Goal: Transaction & Acquisition: Download file/media

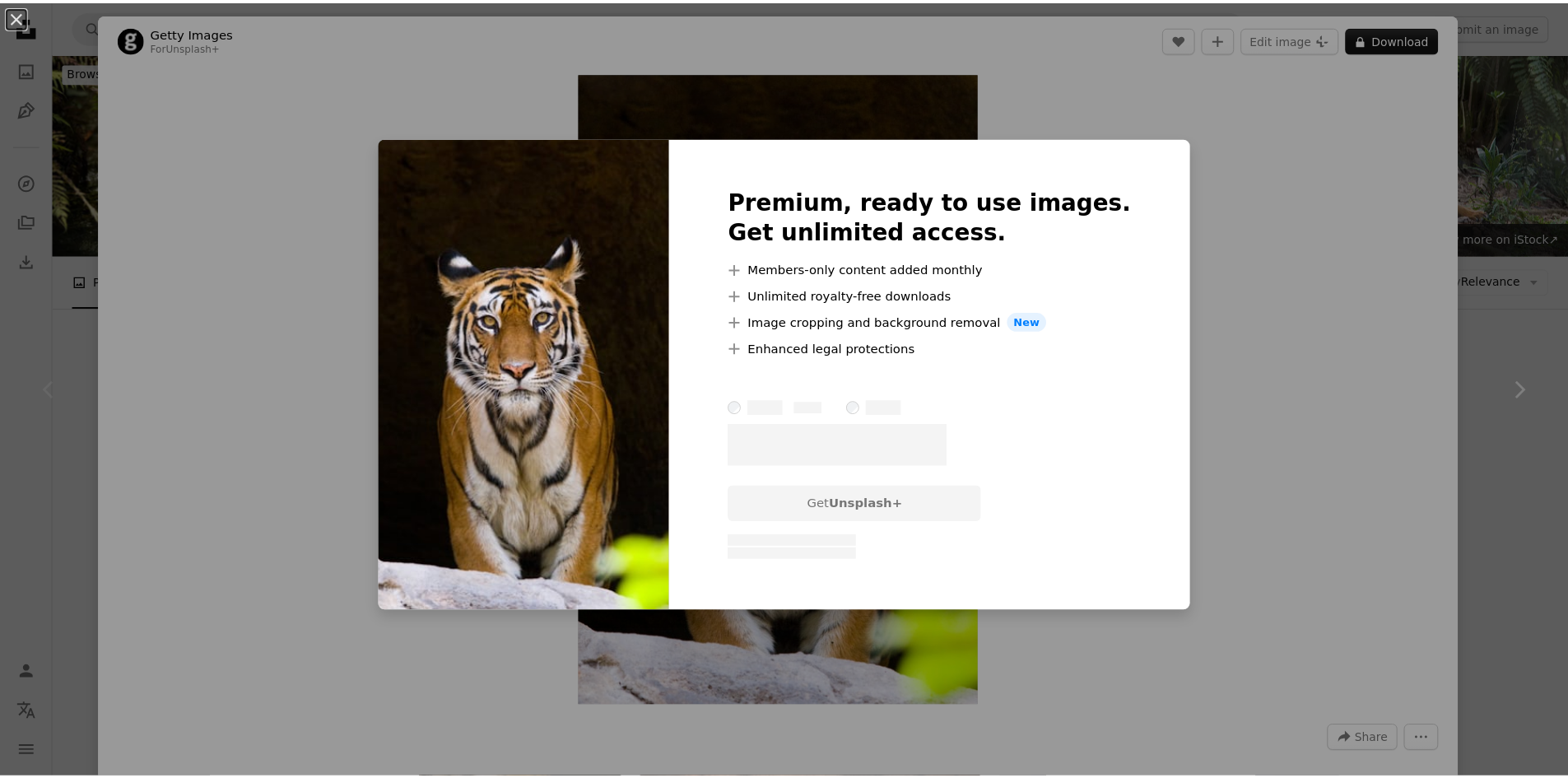
scroll to position [392, 0]
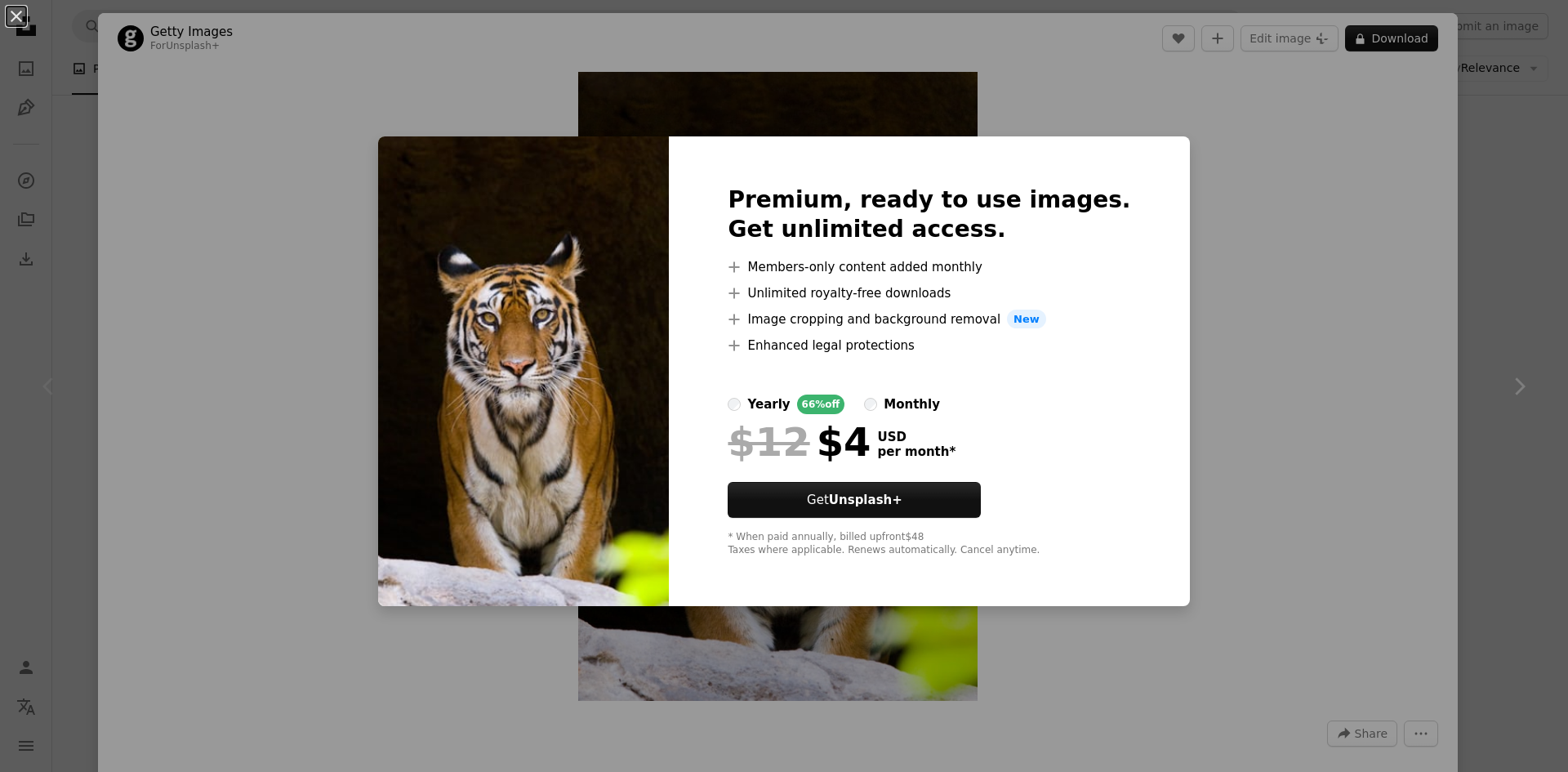
click at [1180, 324] on div "An X shape Premium, ready to use images. Get unlimited access. A plus sign Memb…" at bounding box center [784, 386] width 1568 height 772
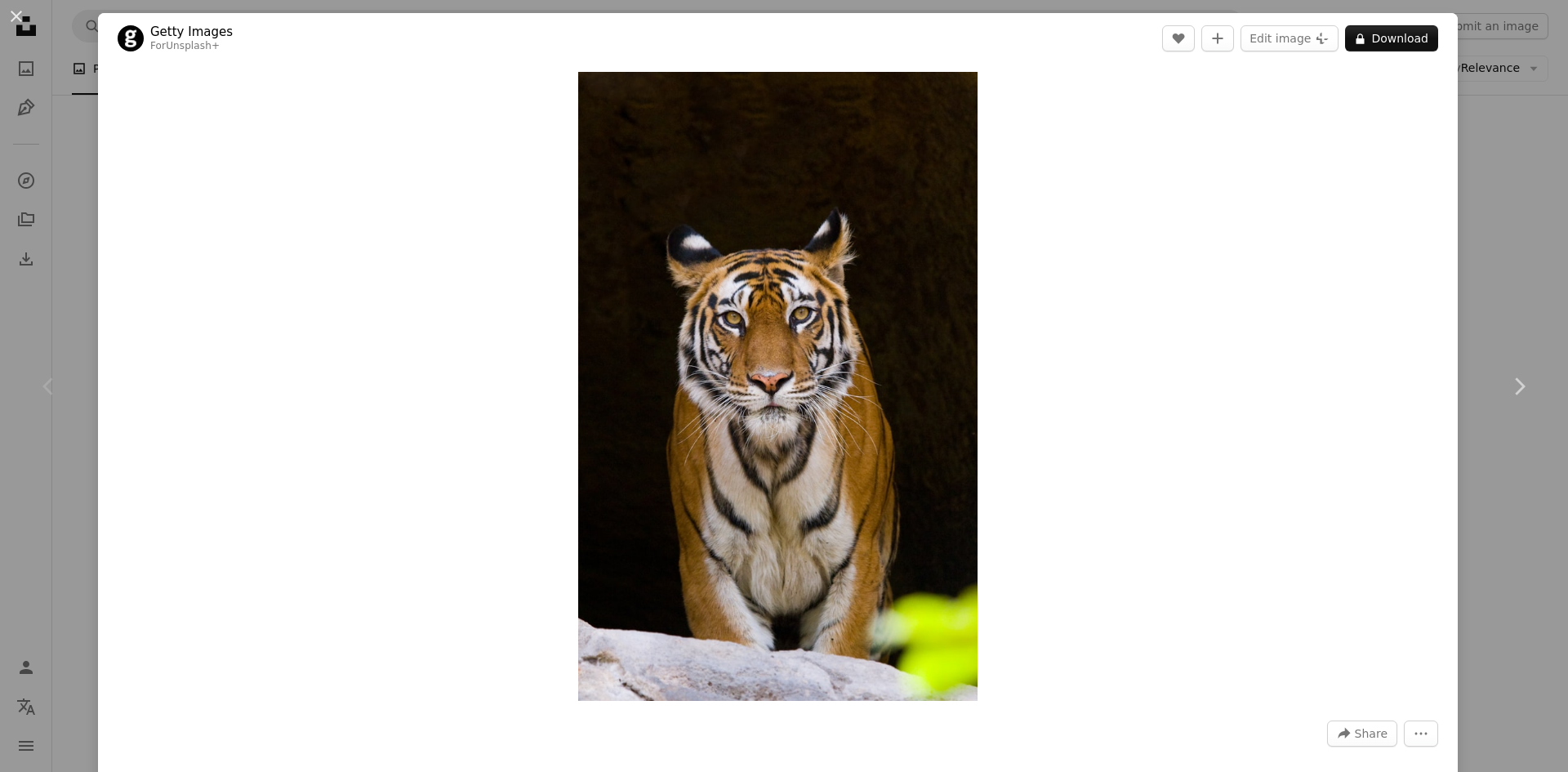
click at [1493, 86] on div "An X shape Chevron left Chevron right Getty Images For Unsplash+ A heart A plus…" at bounding box center [784, 386] width 1568 height 772
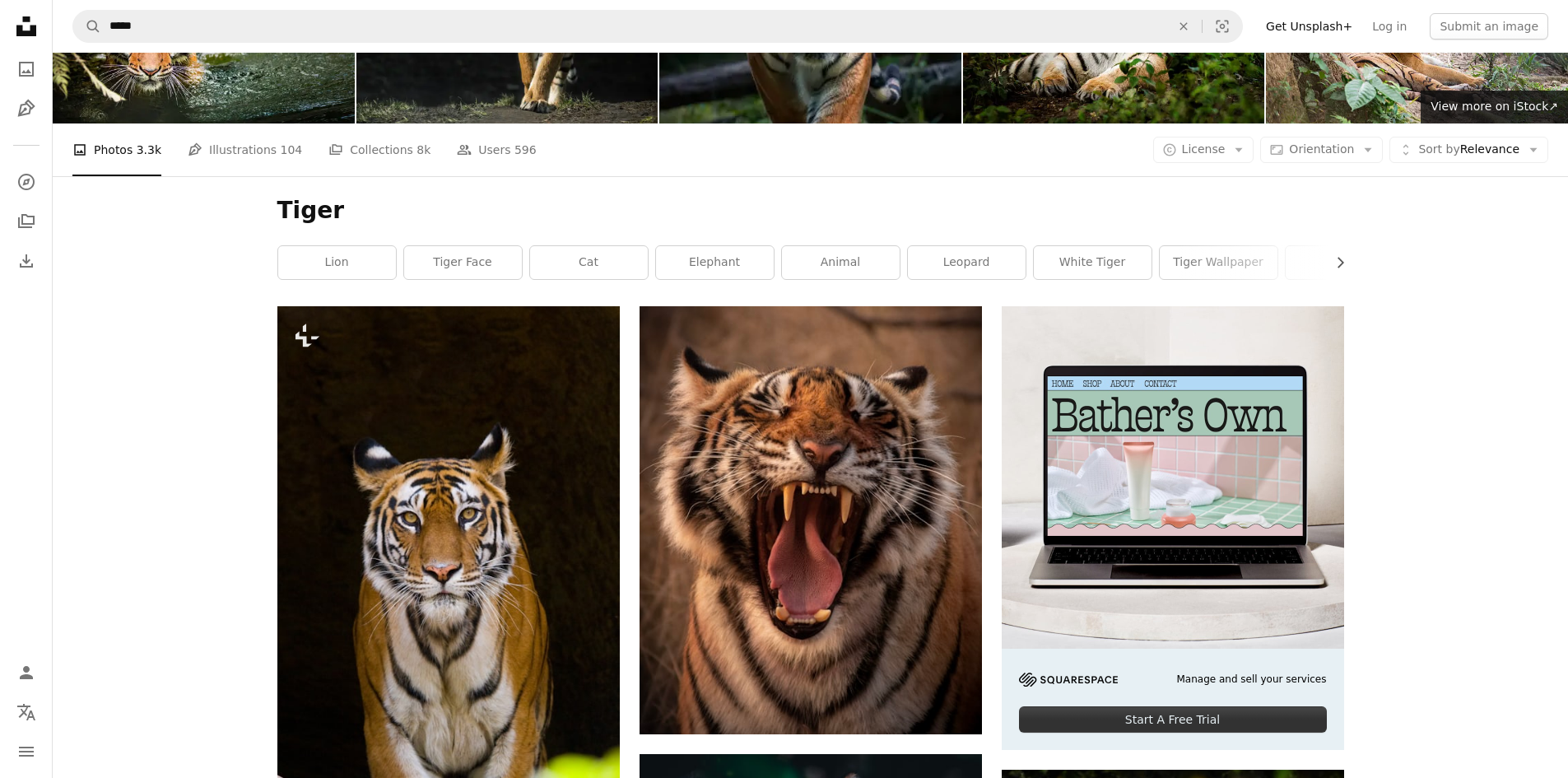
scroll to position [164, 0]
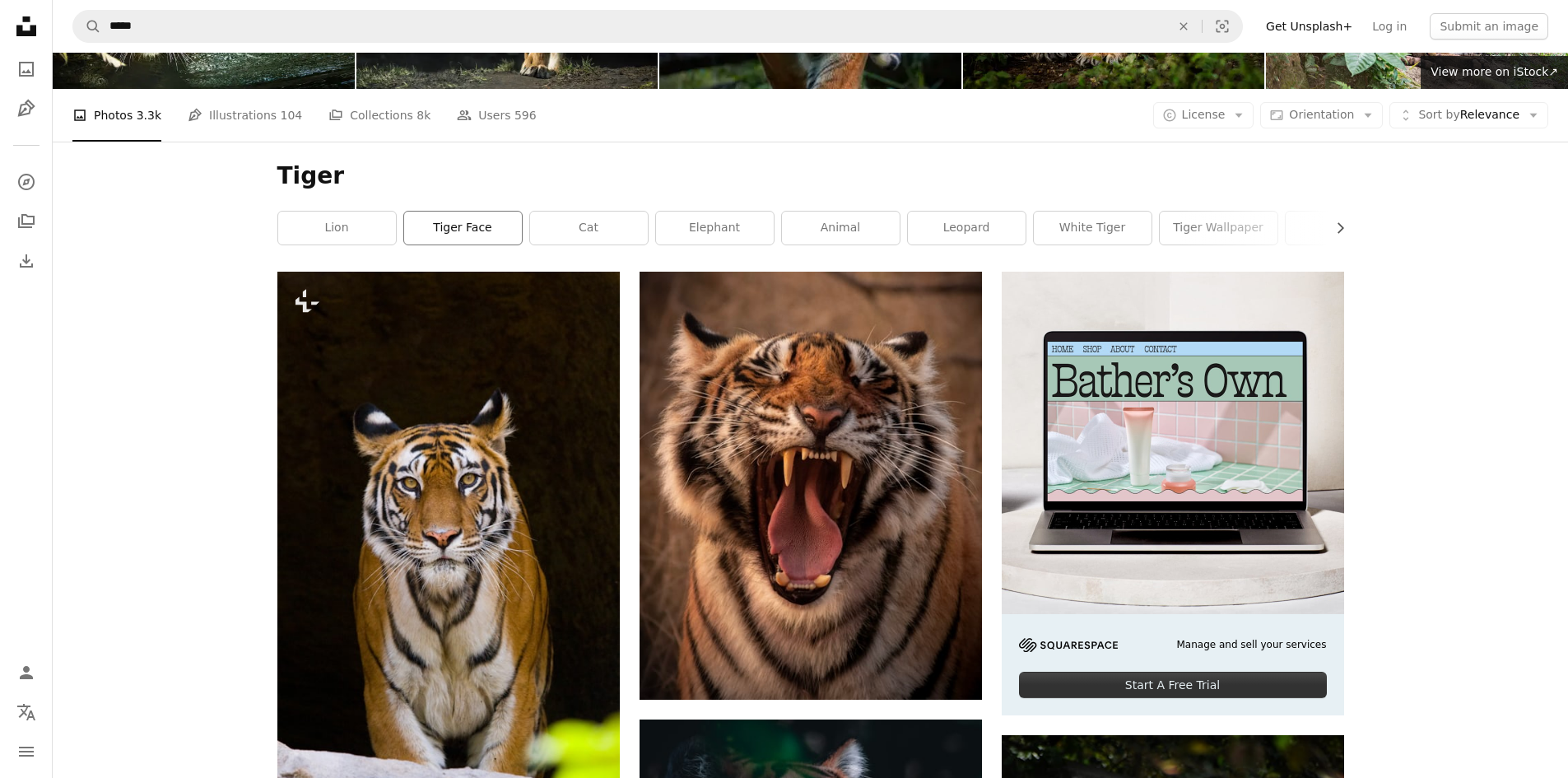
click at [430, 229] on link "tiger face" at bounding box center [463, 228] width 118 height 33
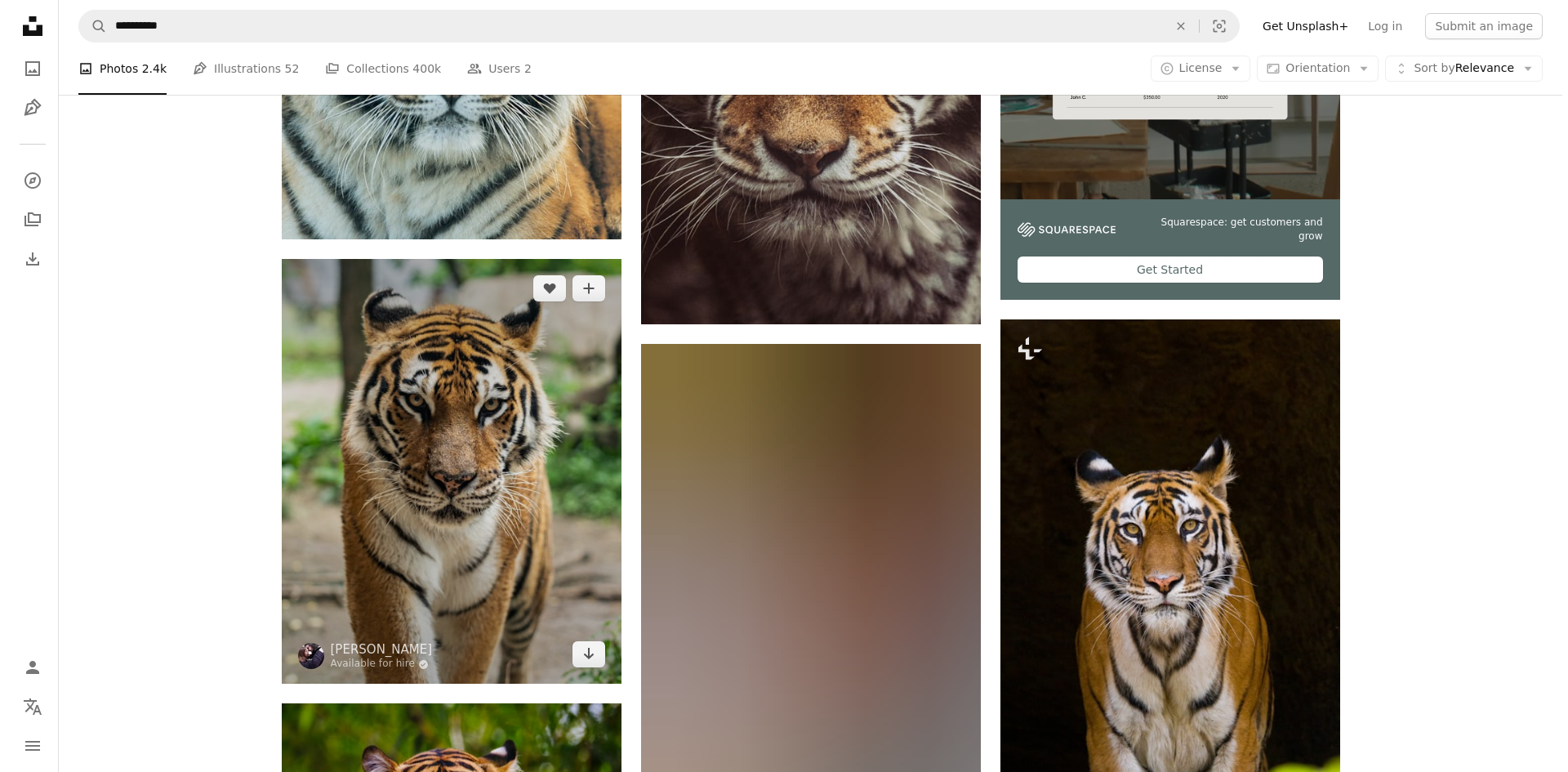
scroll to position [572, 0]
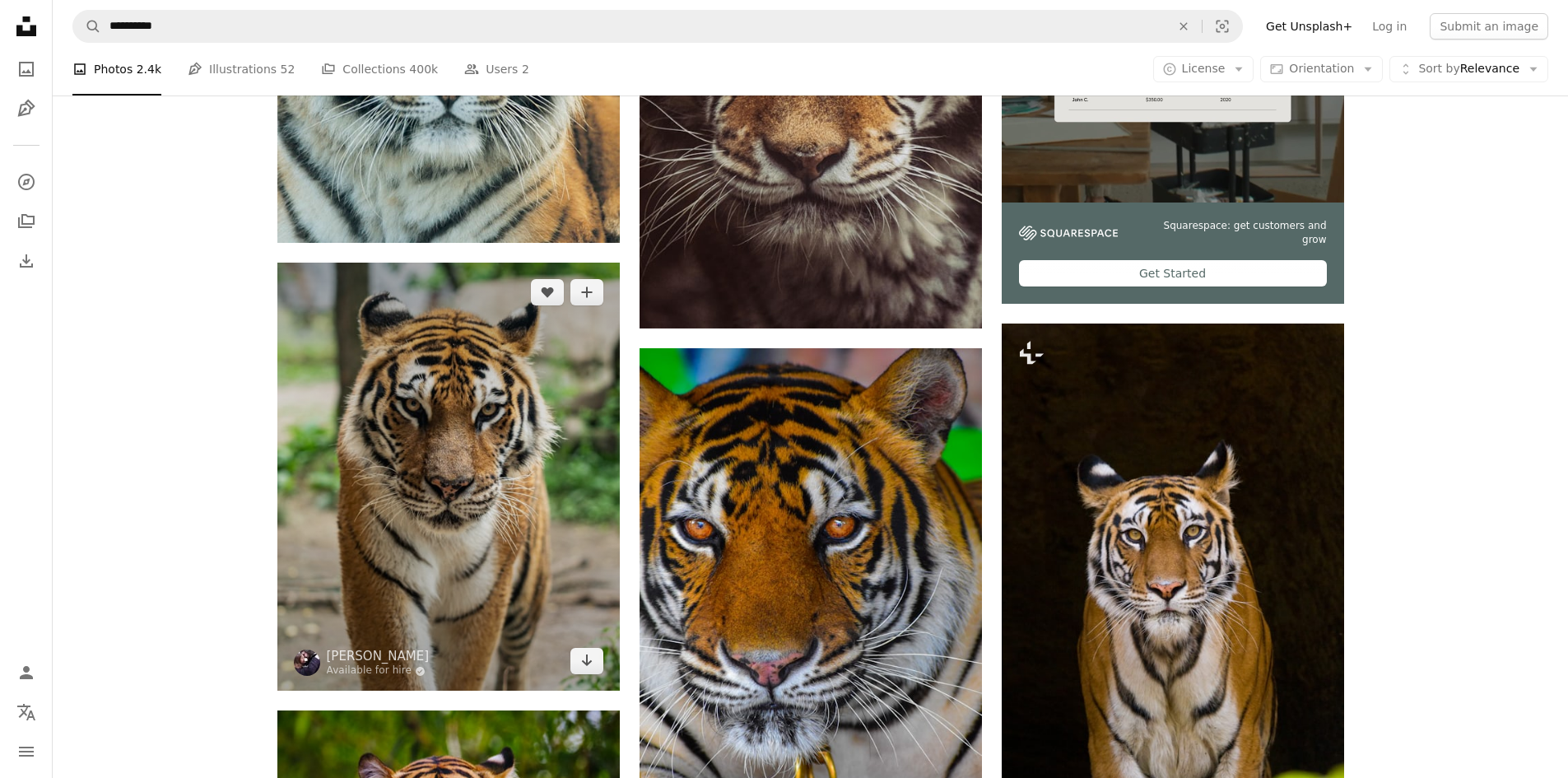
click at [563, 380] on img at bounding box center [448, 477] width 342 height 428
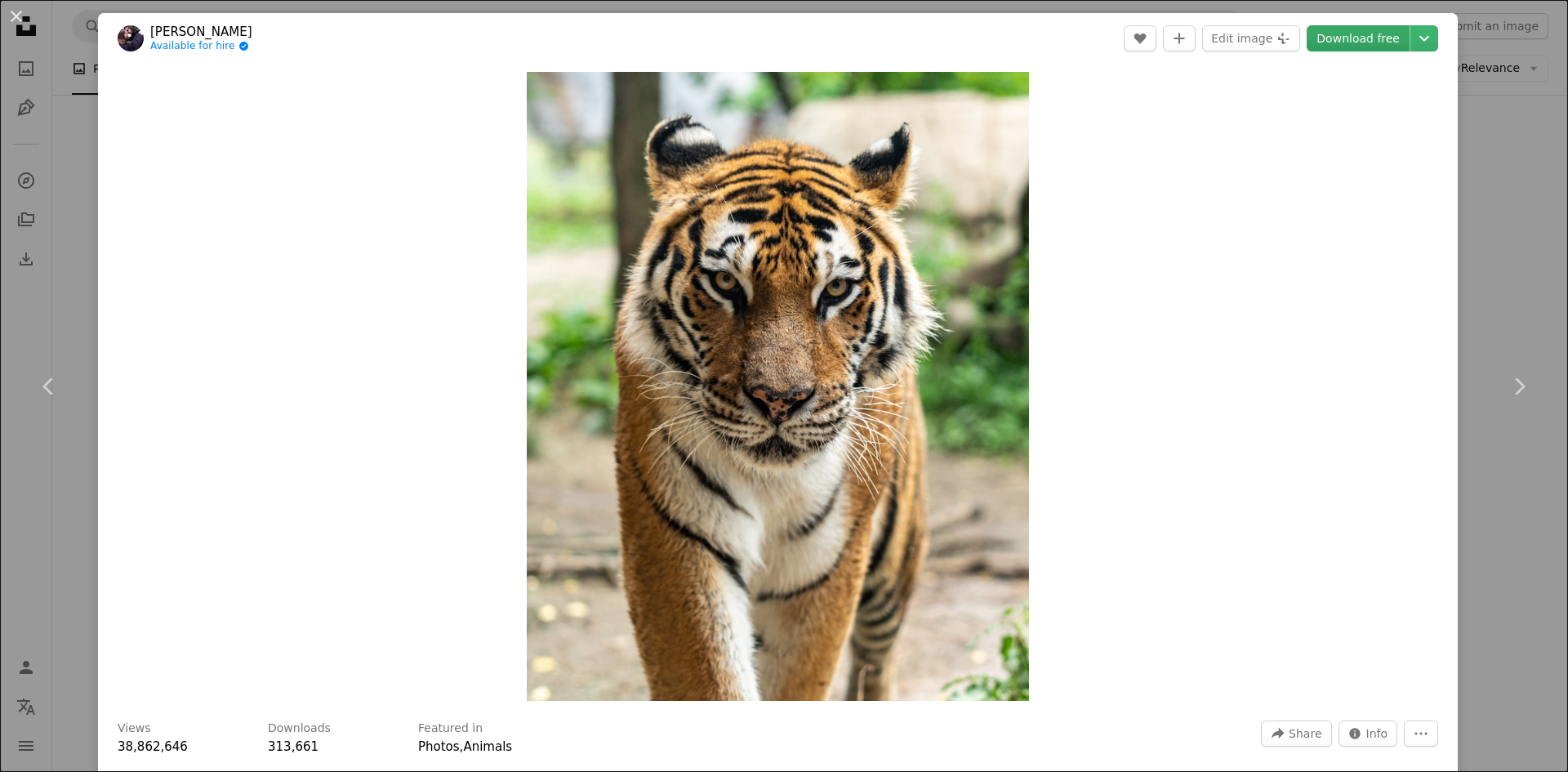
click at [1352, 33] on link "Download free" at bounding box center [1357, 39] width 103 height 26
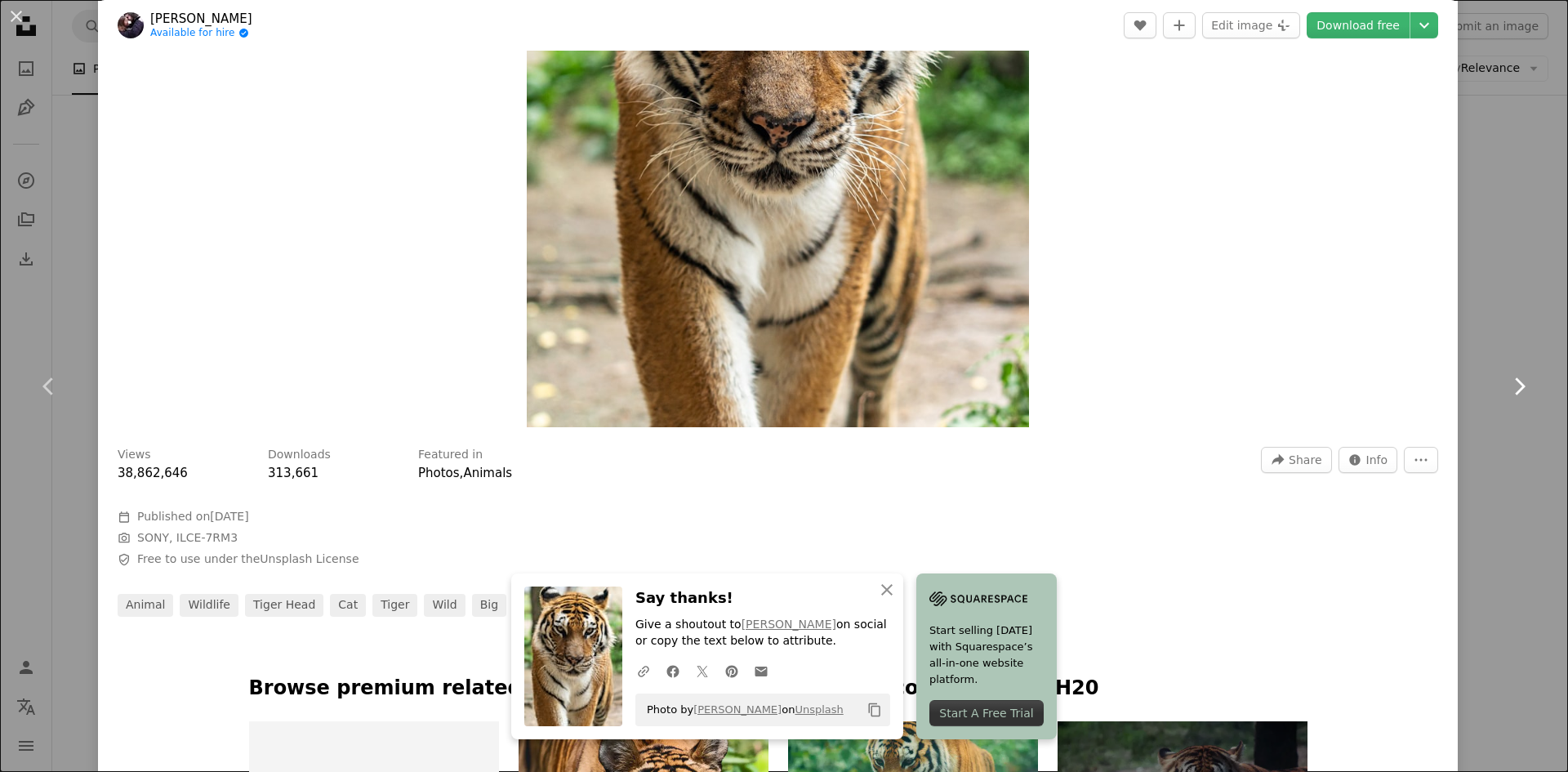
scroll to position [409, 0]
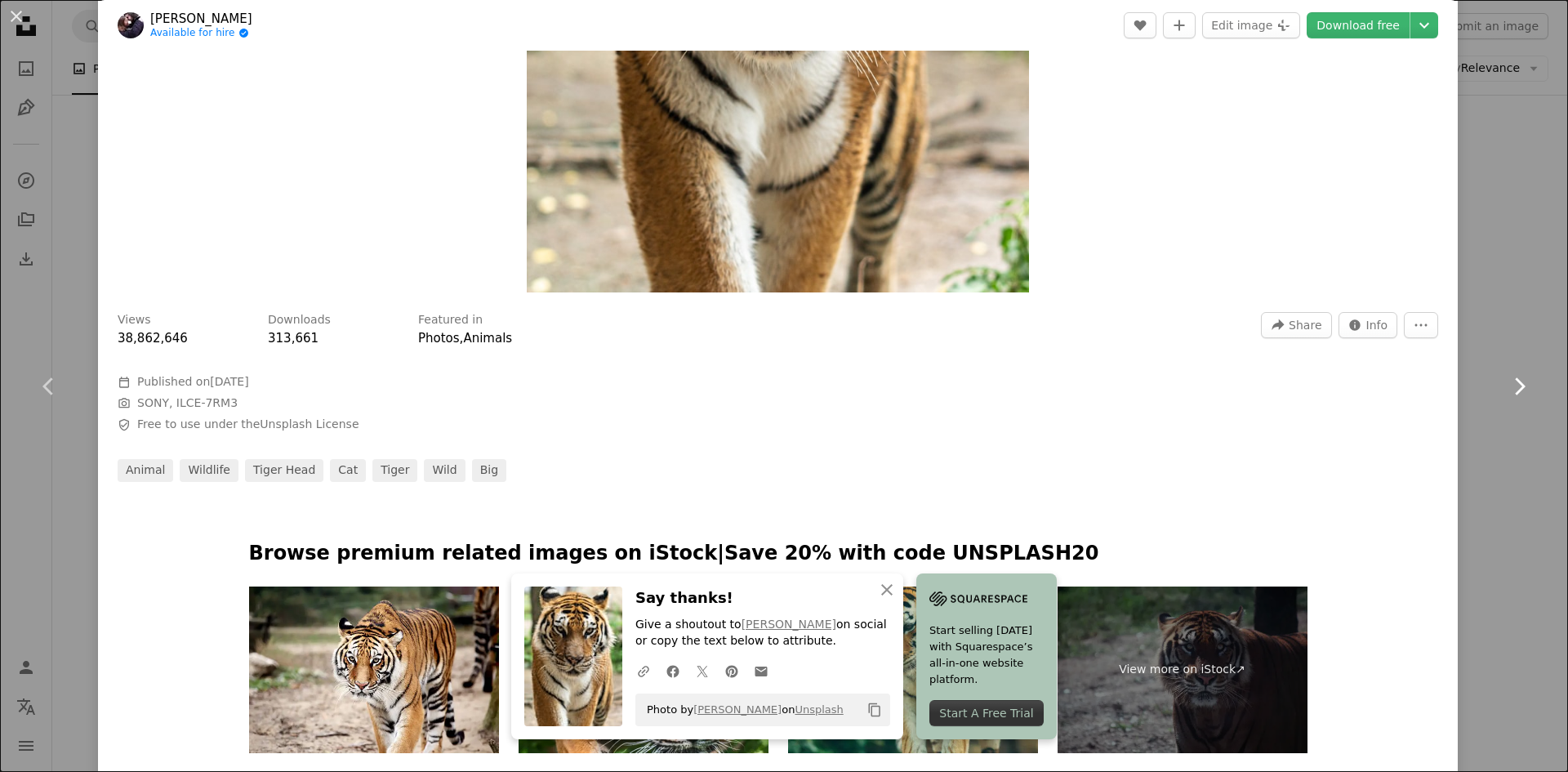
click at [1491, 309] on link "Chevron right" at bounding box center [1519, 386] width 98 height 157
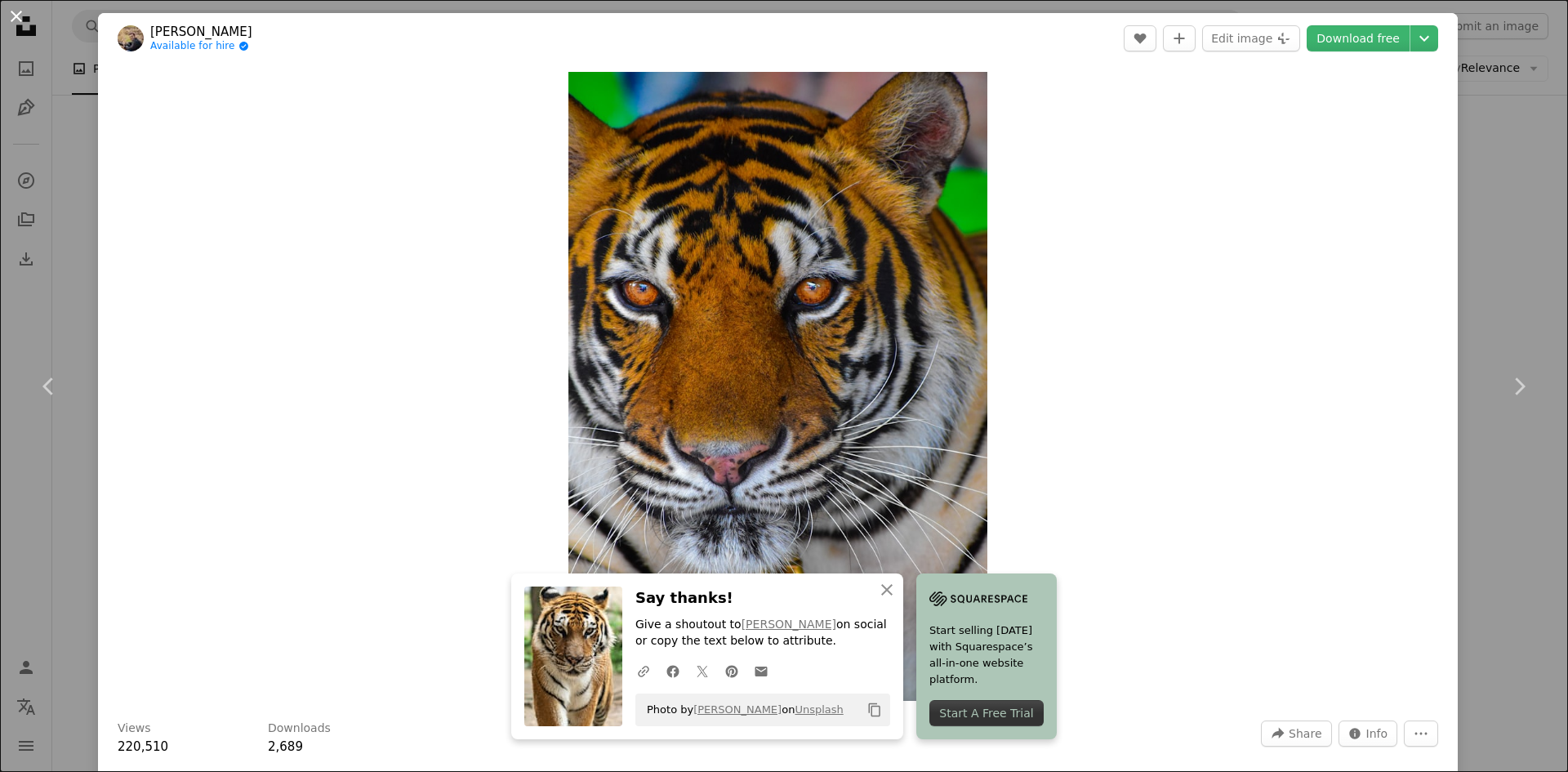
click at [14, 23] on button "An X shape" at bounding box center [16, 16] width 20 height 20
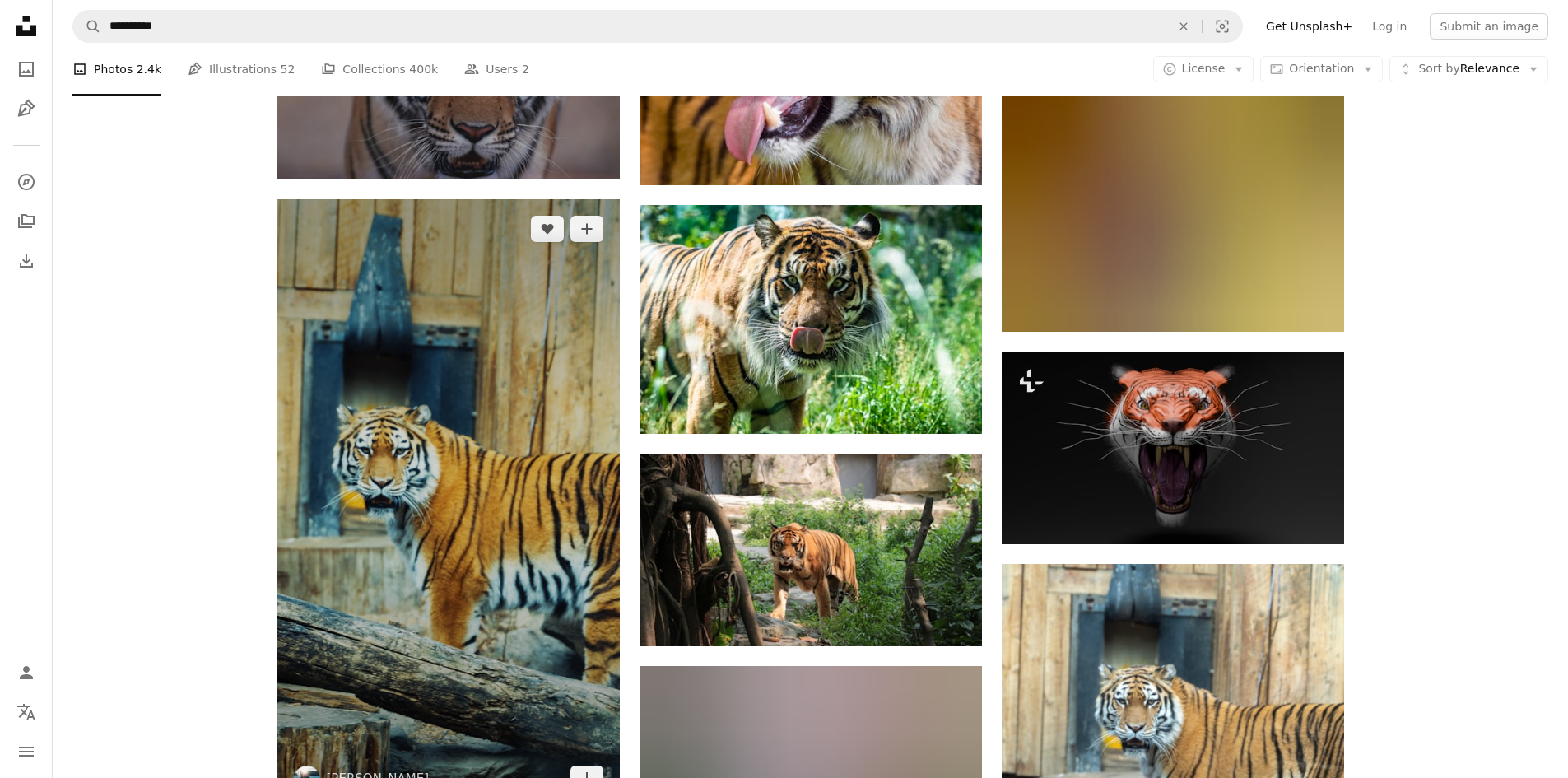
scroll to position [5598, 0]
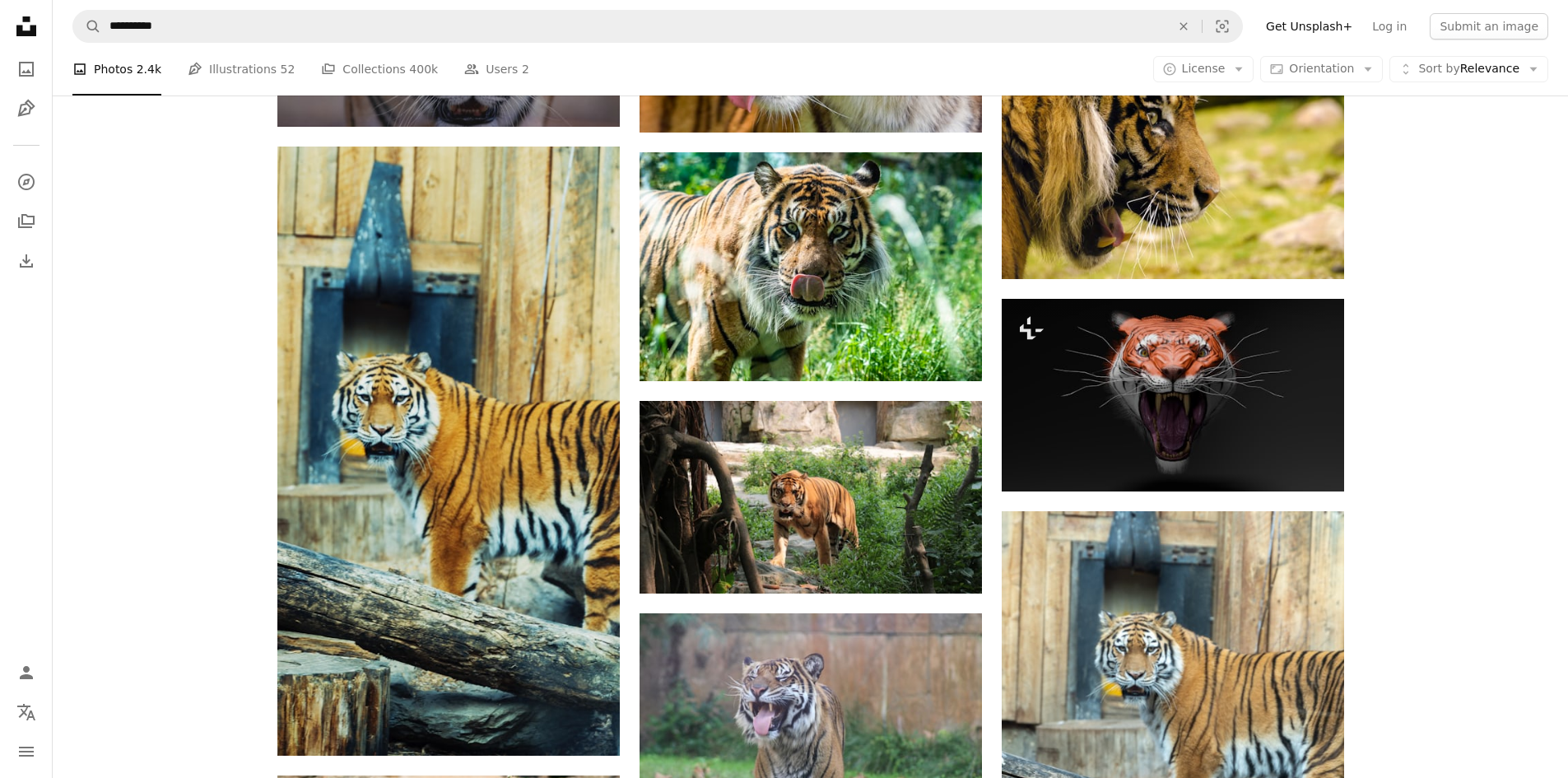
drag, startPoint x: 203, startPoint y: 370, endPoint x: 240, endPoint y: 370, distance: 37.0
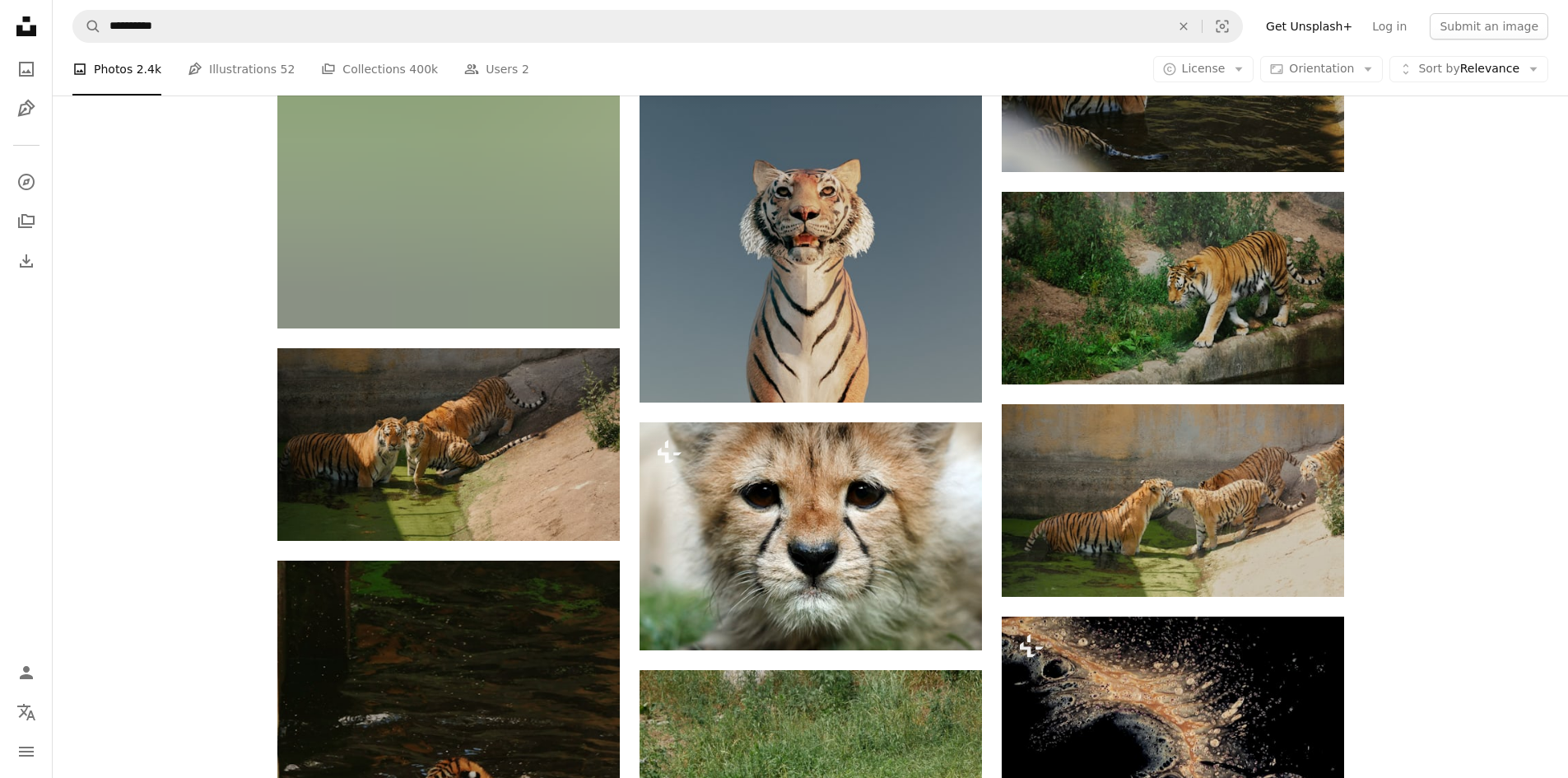
scroll to position [9303, 0]
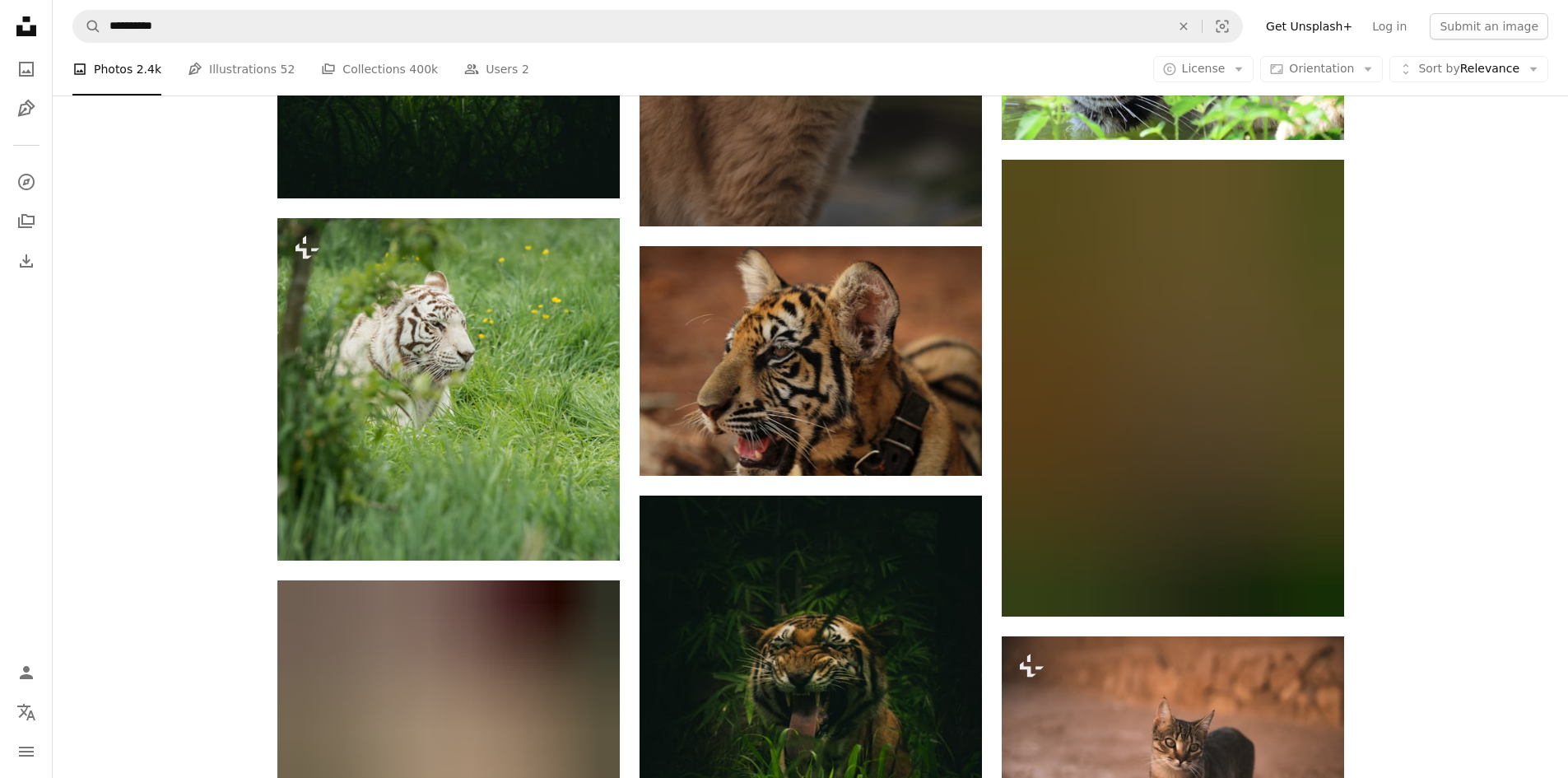
scroll to position [14983, 0]
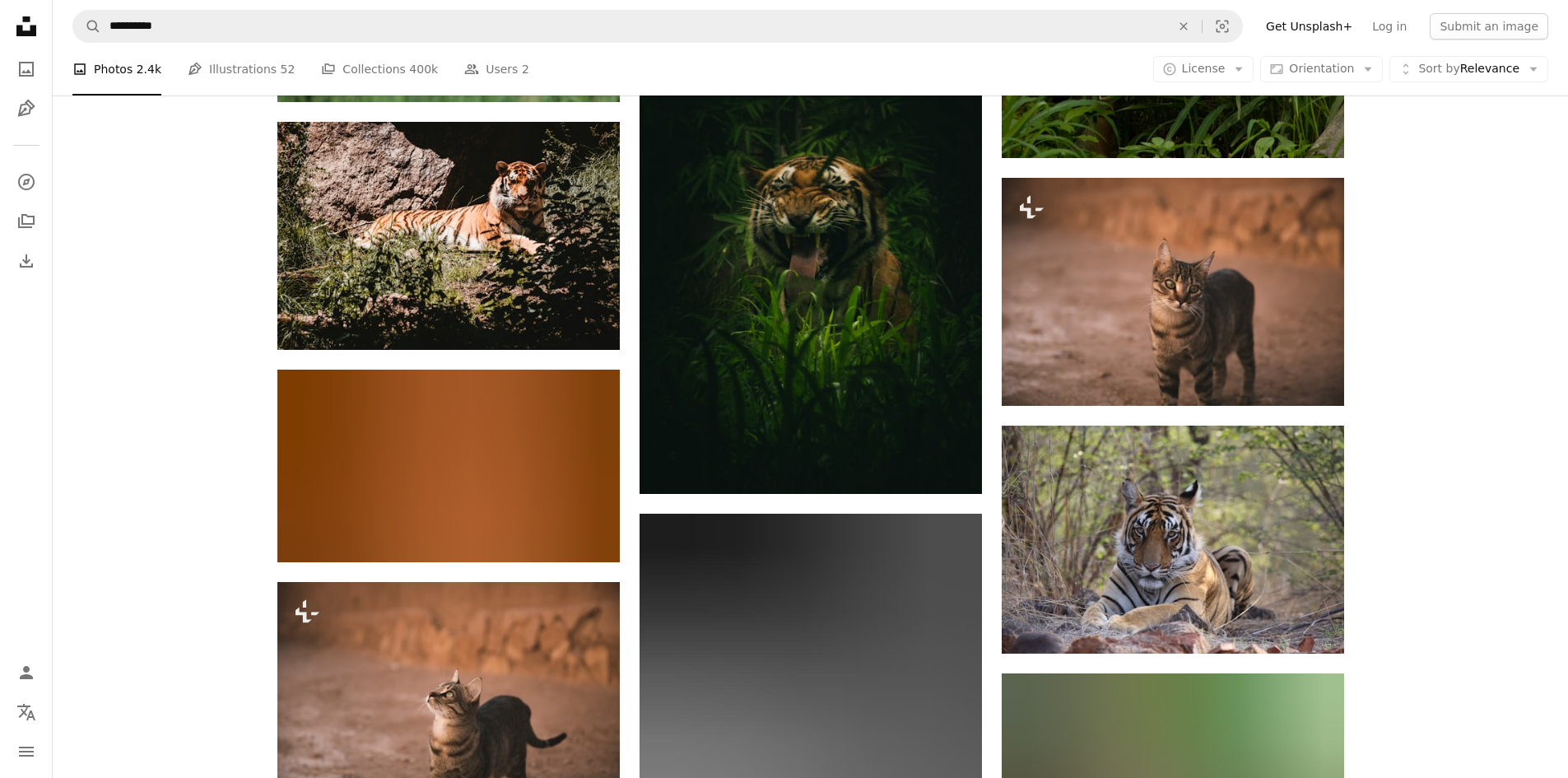
scroll to position [15806, 0]
